Goal: Navigation & Orientation: Find specific page/section

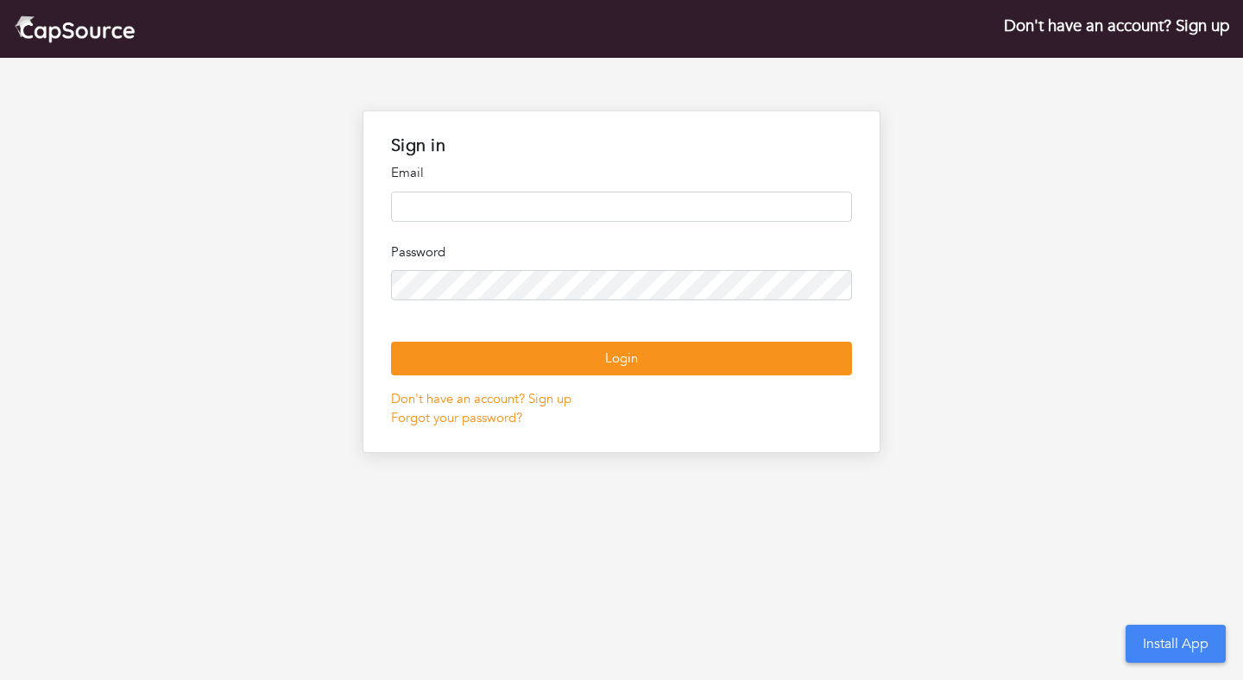
click at [568, 208] on input "email" at bounding box center [621, 207] width 461 height 30
type input "**********"
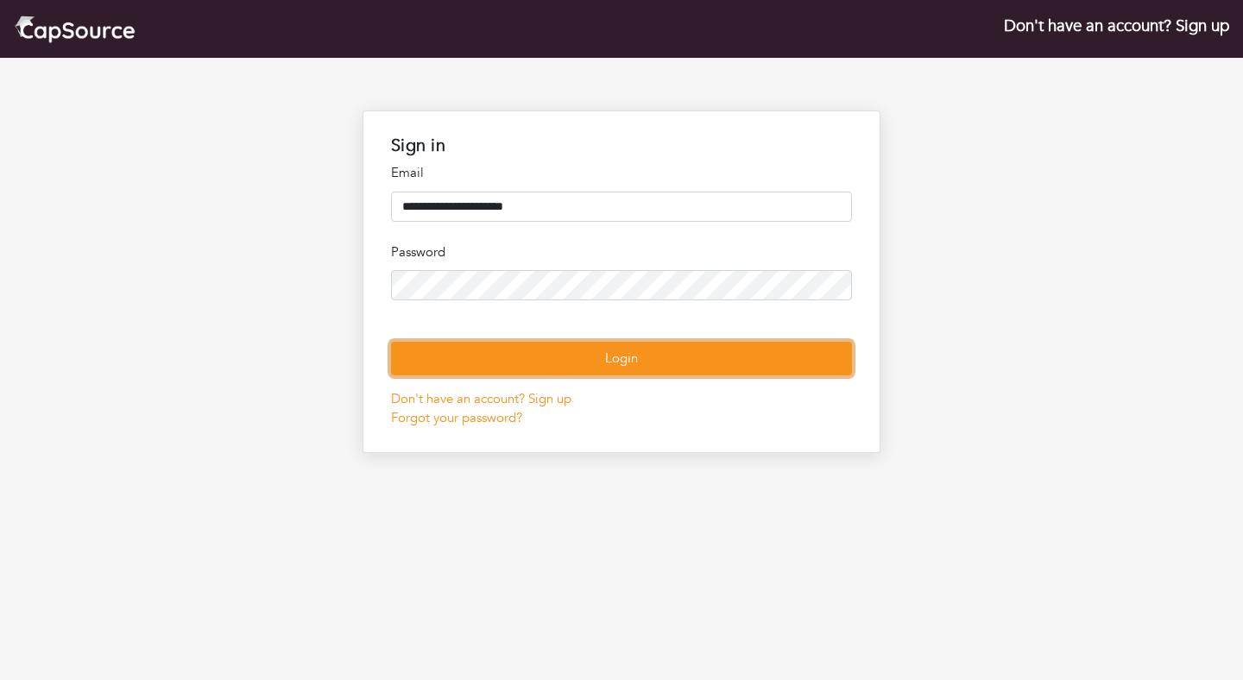
click at [584, 376] on button "Login" at bounding box center [621, 359] width 461 height 34
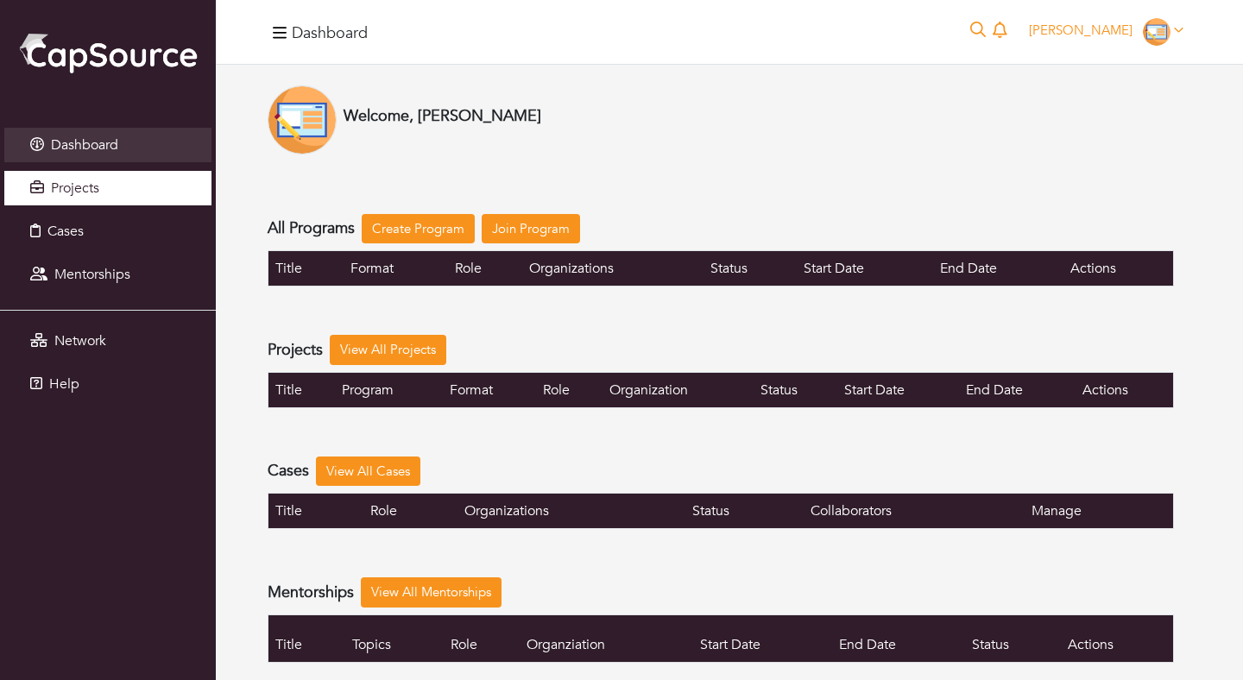
click at [75, 191] on span "Projects" at bounding box center [75, 188] width 48 height 19
